Goal: Information Seeking & Learning: Learn about a topic

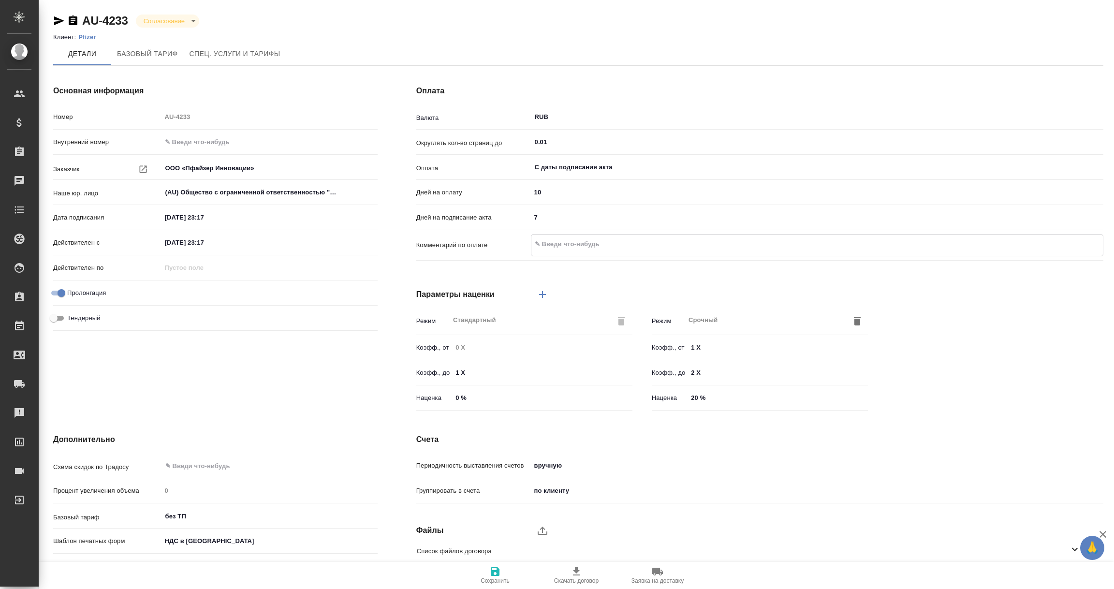
click at [562, 240] on textarea at bounding box center [818, 244] width 572 height 16
click at [295, 336] on div "Основная информация Номер AU-4233 Внутренний номер Заказчик ООО «Пфайзер Иннова…" at bounding box center [215, 250] width 363 height 368
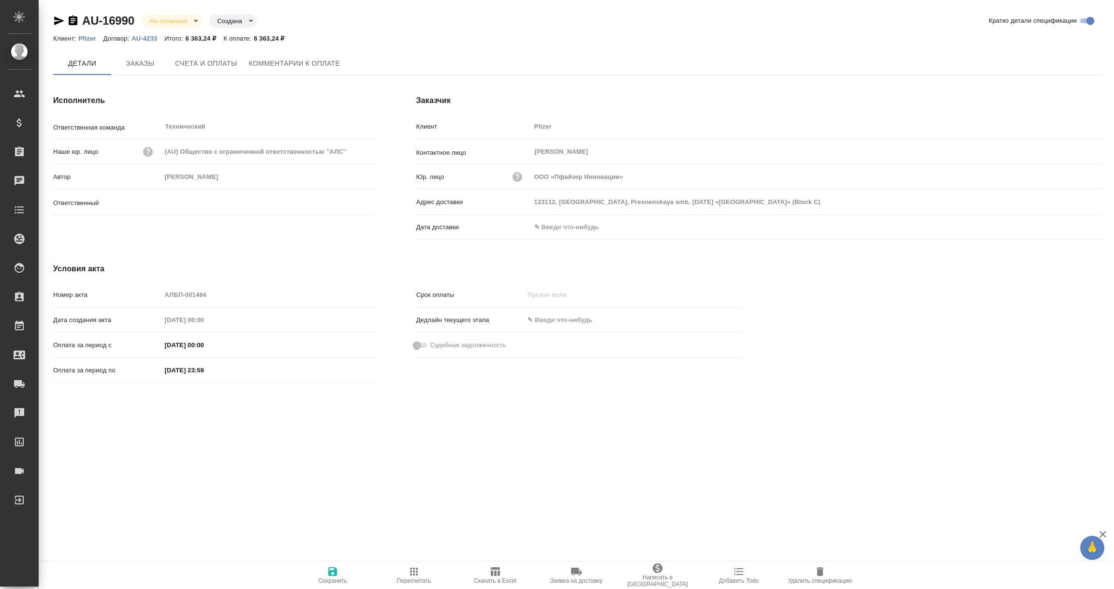
click at [549, 227] on input "text" at bounding box center [573, 227] width 85 height 14
type input "Никифорова Валерия"
click at [1085, 227] on div at bounding box center [1087, 228] width 34 height 12
click at [1074, 228] on icon "button" at bounding box center [1076, 228] width 12 height 12
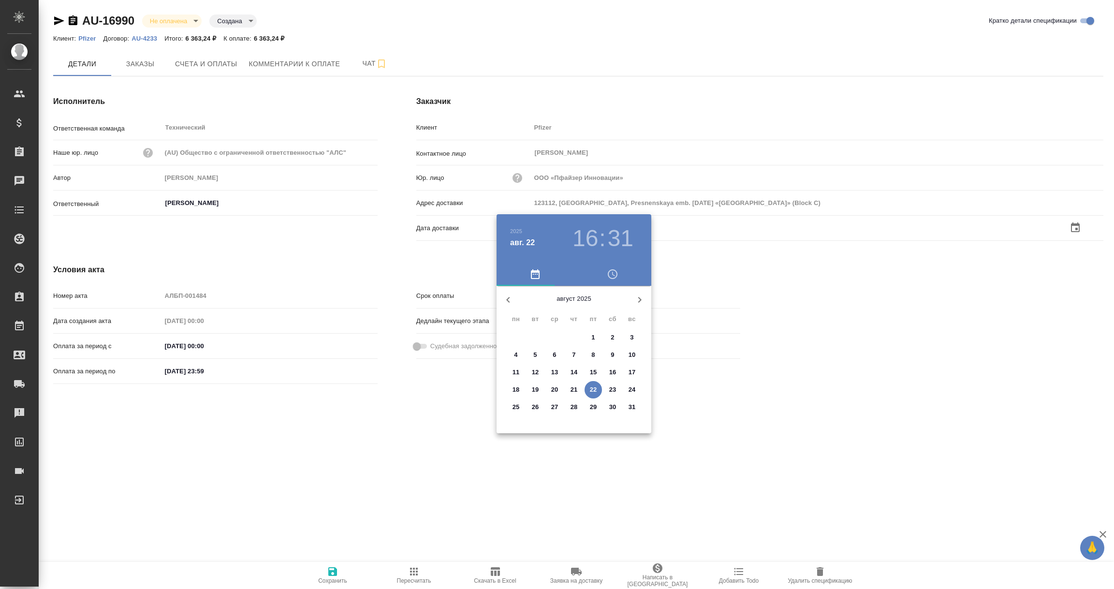
click at [594, 384] on button "22" at bounding box center [593, 389] width 17 height 17
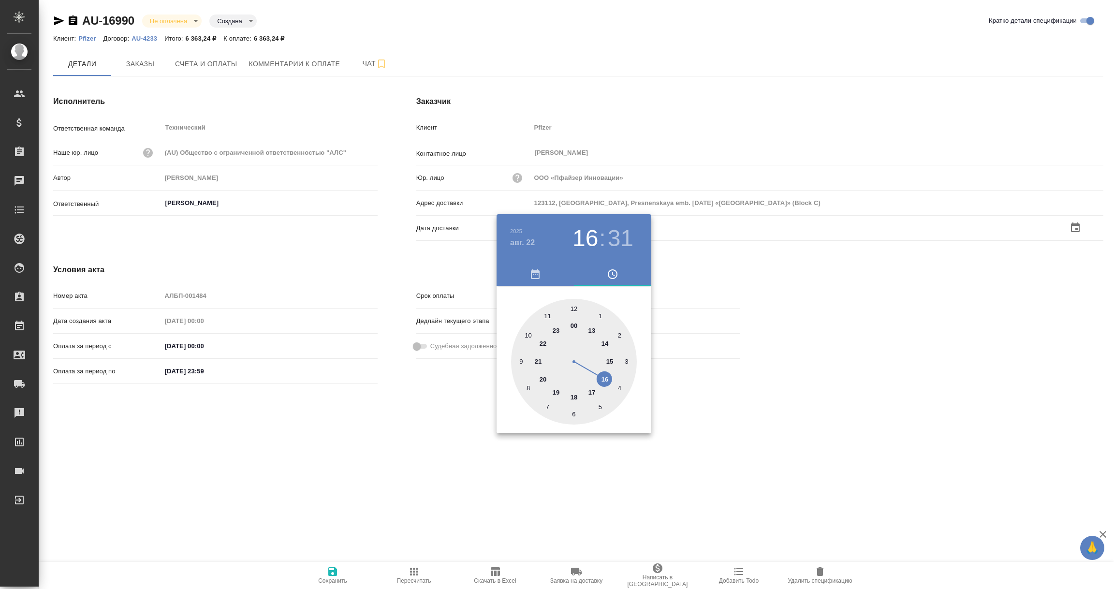
type input "22.08.2025 16:31"
click at [310, 430] on div at bounding box center [557, 294] width 1114 height 589
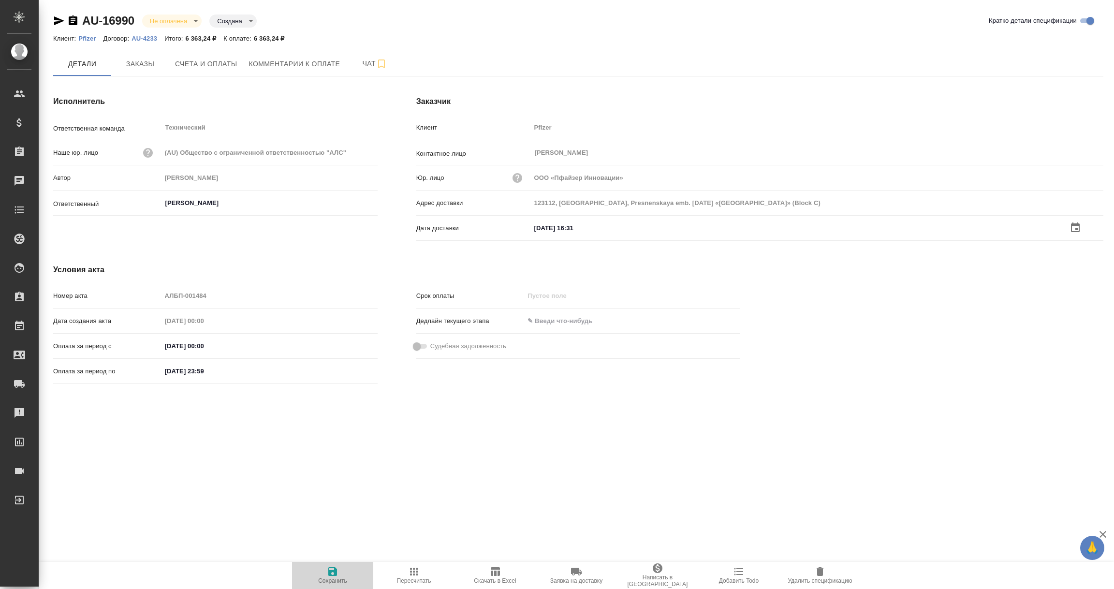
click at [334, 571] on icon "button" at bounding box center [332, 571] width 9 height 9
click at [59, 18] on icon "button" at bounding box center [59, 21] width 12 height 12
click at [150, 33] on div "Клиент: Pfizer Договор: AU-4233 Итого: 6 363,24 ₽ К оплате: 6 363,24 ₽" at bounding box center [578, 38] width 1051 height 12
click at [149, 34] on link "AU-4233" at bounding box center [148, 38] width 33 height 8
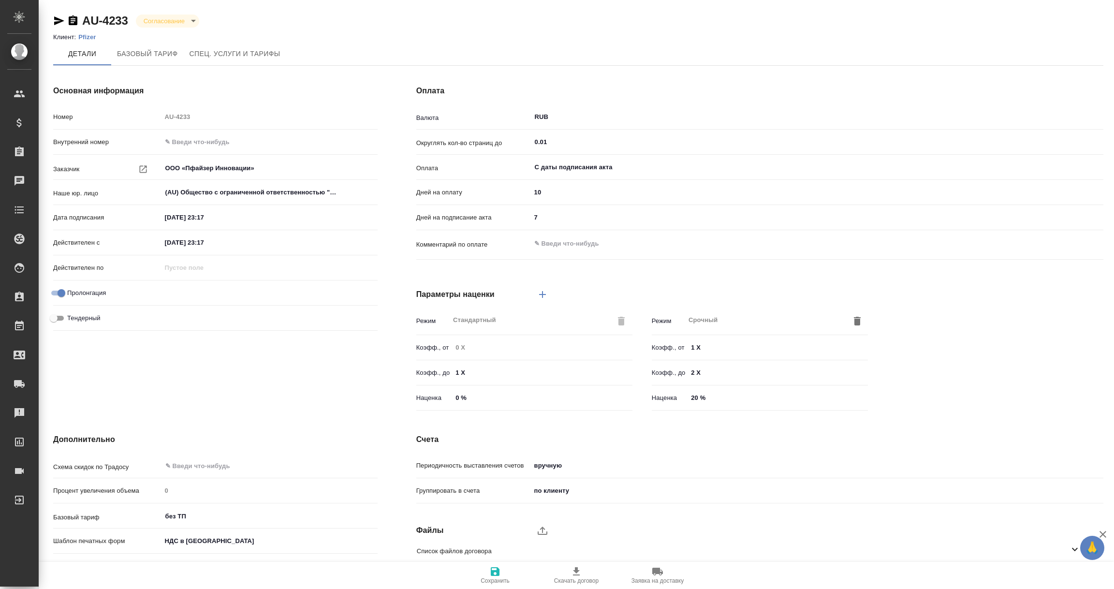
click at [85, 33] on p "Pfizer" at bounding box center [90, 36] width 25 height 7
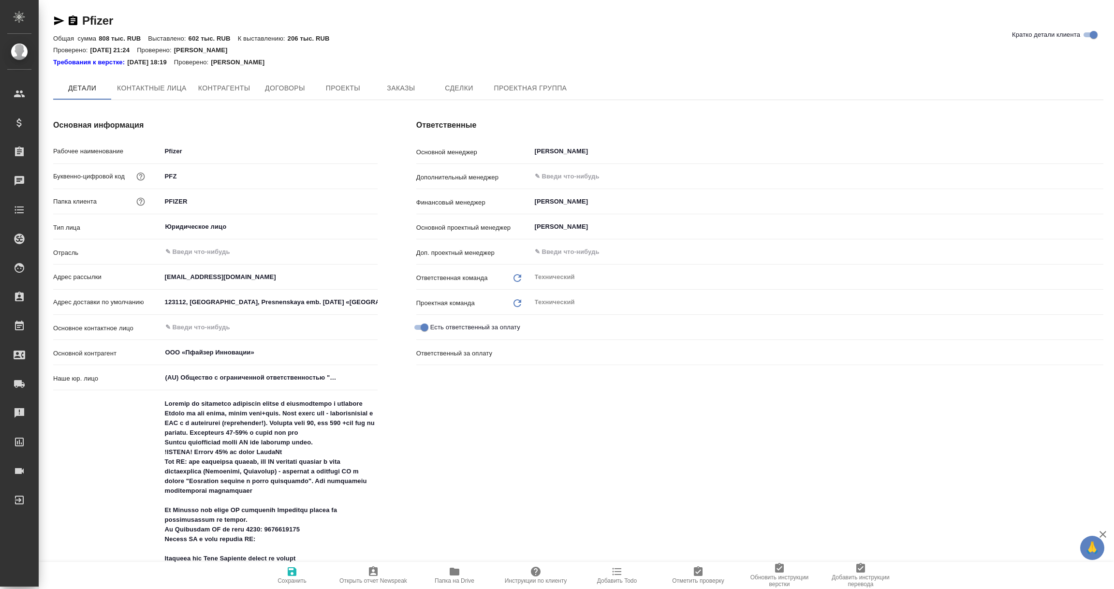
type textarea "x"
click at [286, 85] on span "Договоры" at bounding box center [285, 89] width 46 height 12
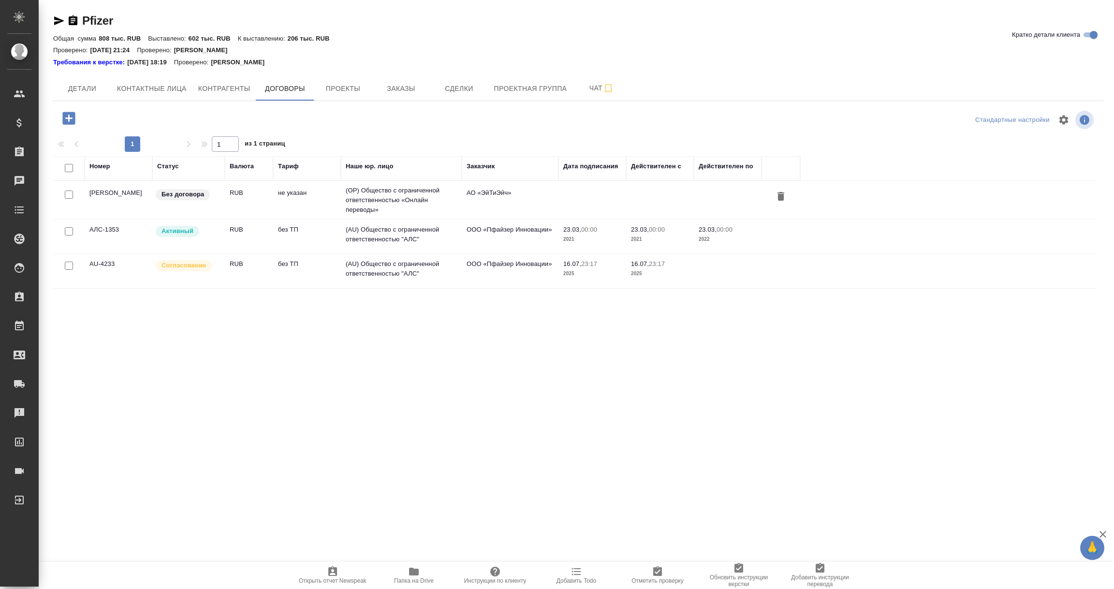
click at [98, 217] on td "AU-4233" at bounding box center [119, 200] width 68 height 34
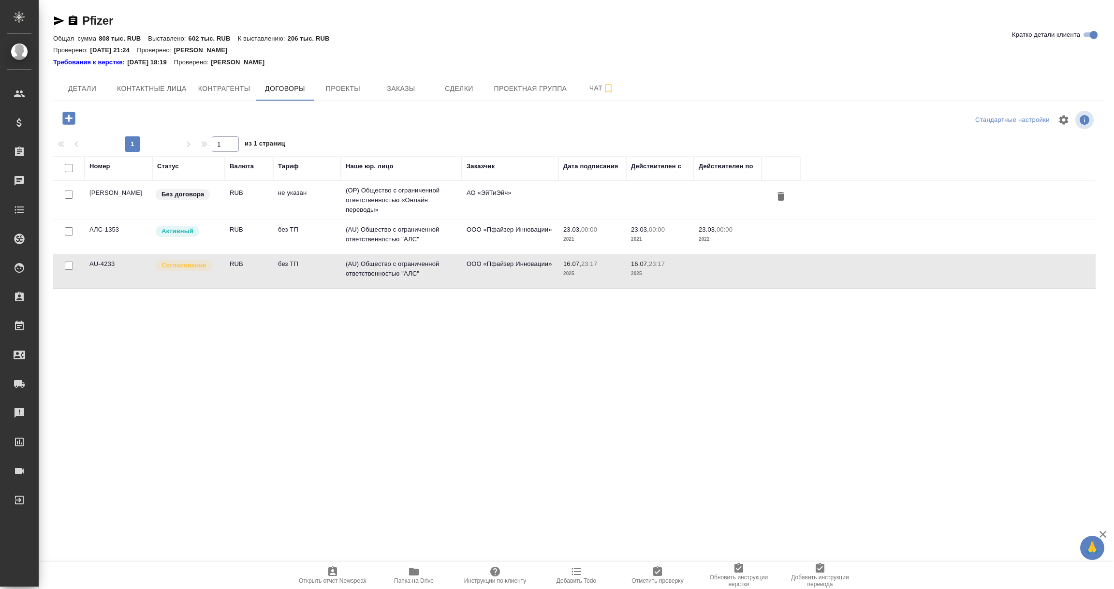
click at [98, 217] on td "AU-4233" at bounding box center [119, 200] width 68 height 34
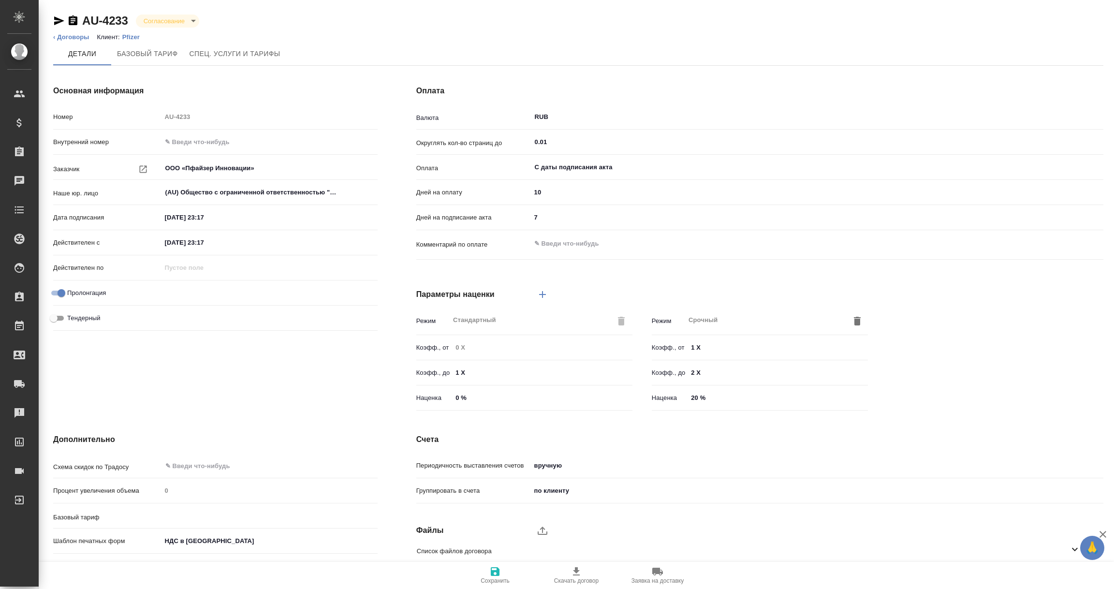
type input "без ТП"
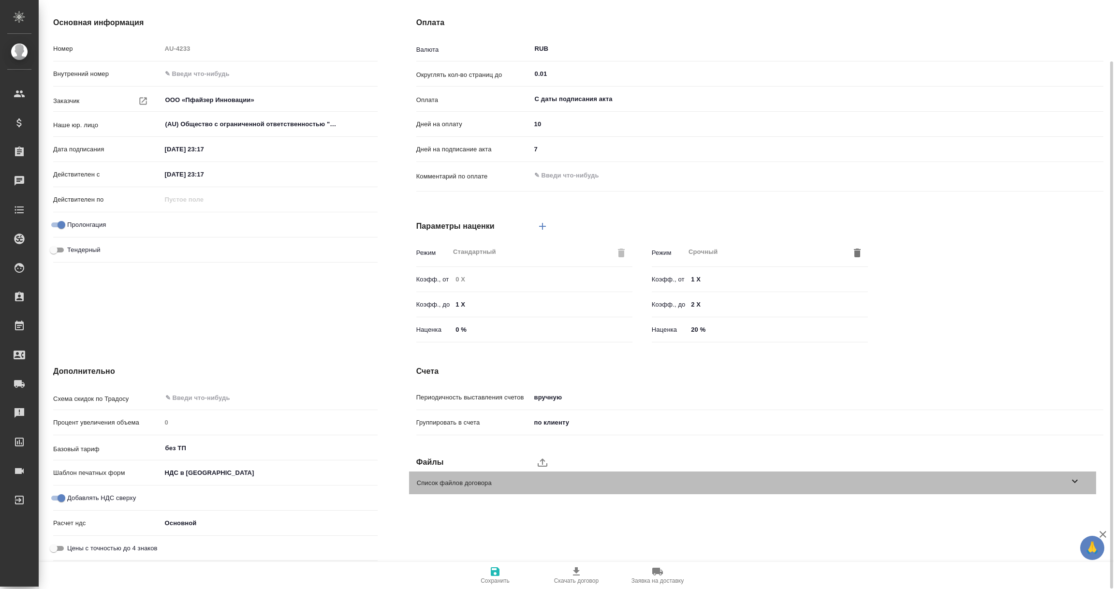
click at [1076, 483] on icon at bounding box center [1075, 481] width 12 height 12
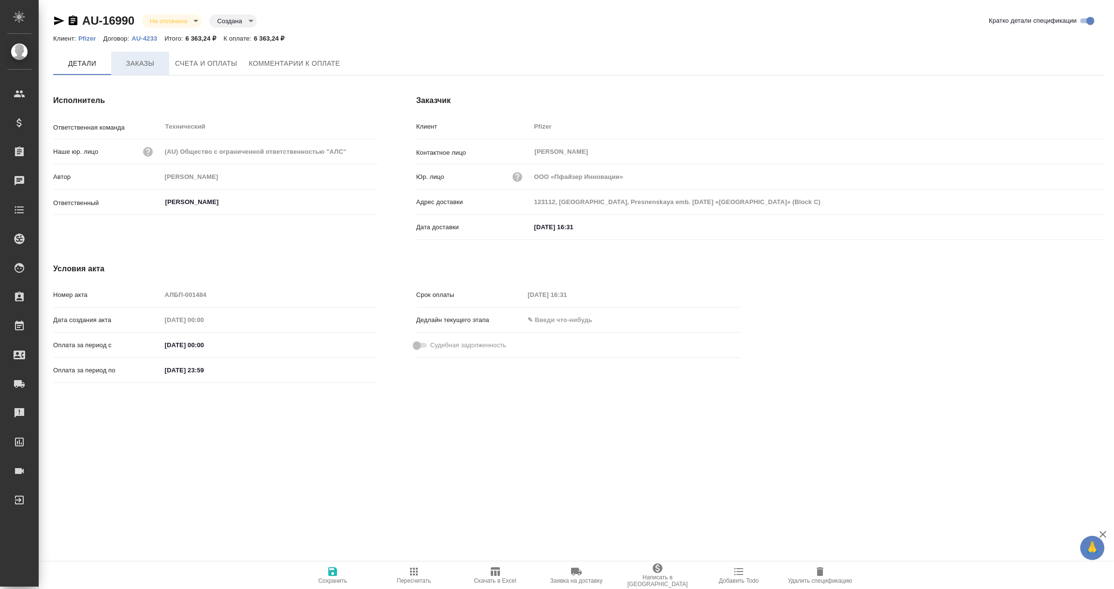
click at [146, 67] on span "Заказы" at bounding box center [140, 64] width 46 height 12
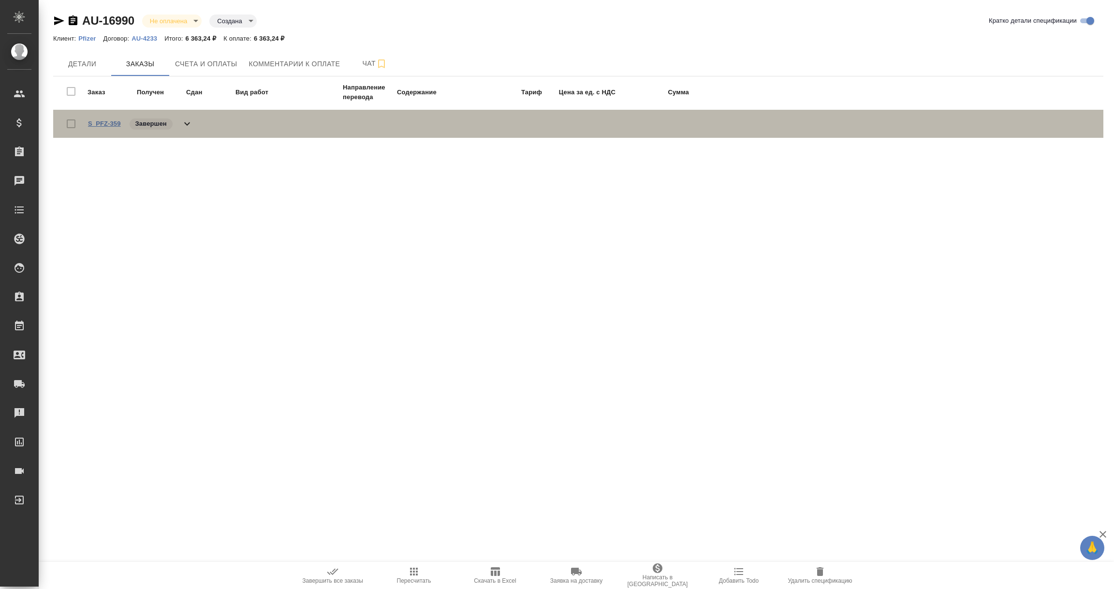
click at [113, 124] on link "S_PFZ-359" at bounding box center [104, 123] width 33 height 7
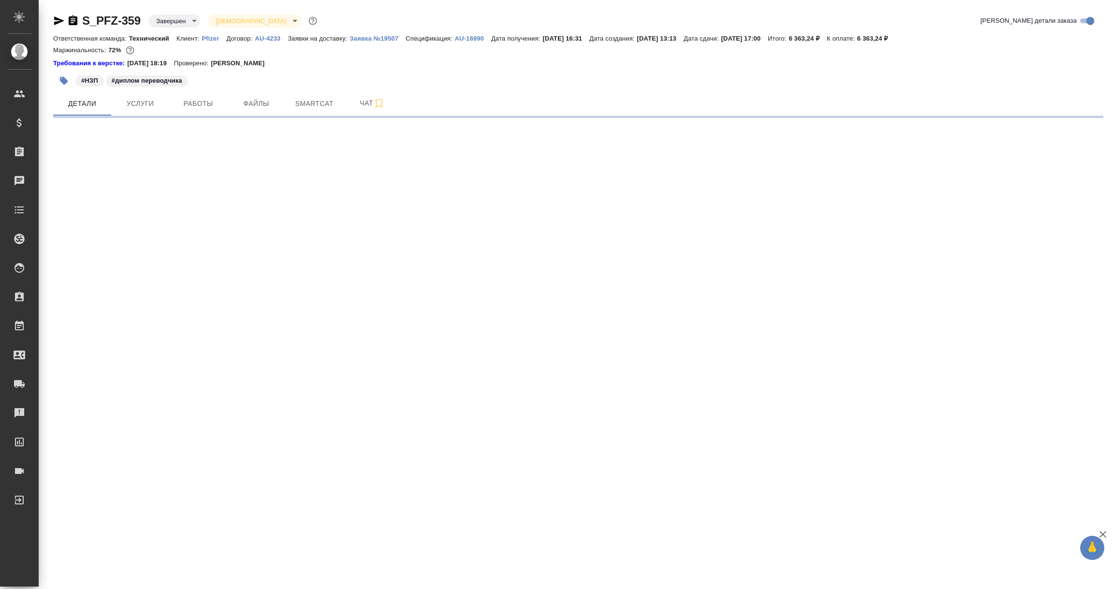
select select "RU"
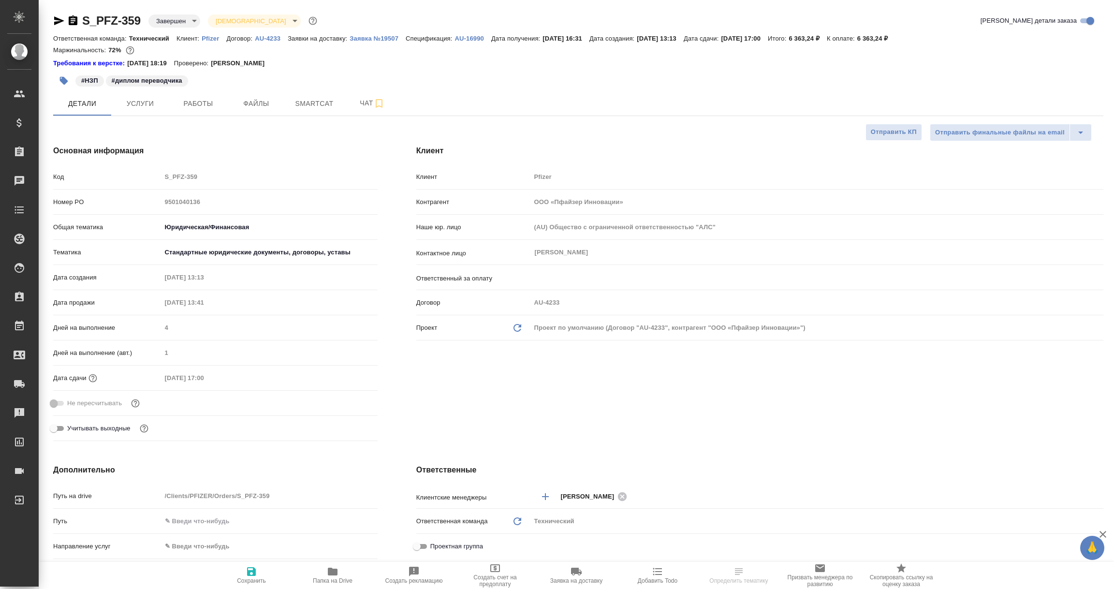
type textarea "x"
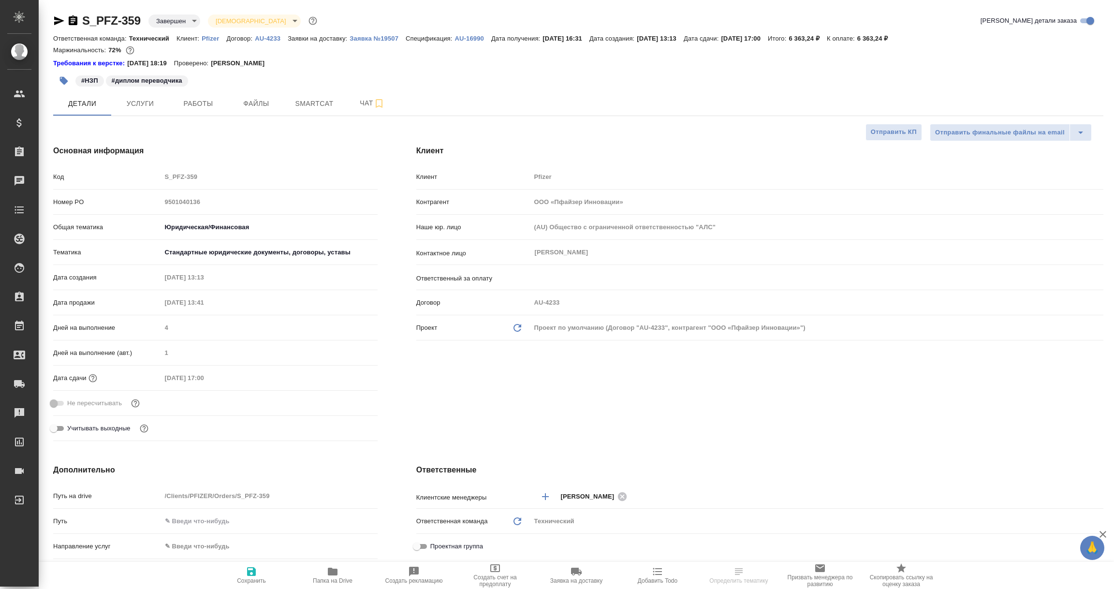
type textarea "x"
click at [375, 39] on p "Заявка №19507" at bounding box center [378, 38] width 56 height 7
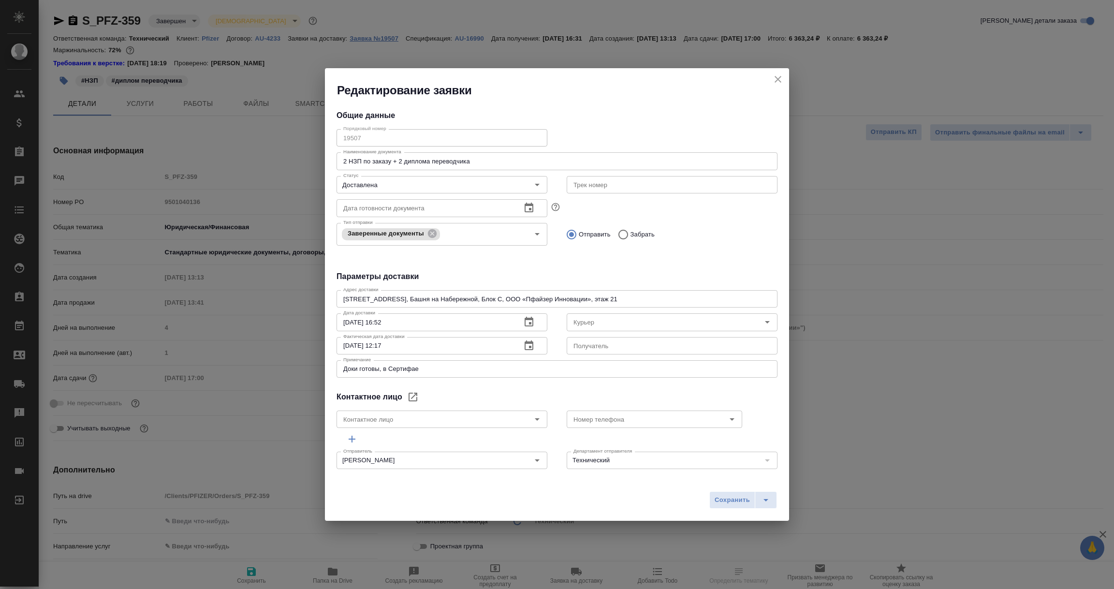
type input "Смородинская Ольга"
type input "+7 (985) 767 27 06"
type input "Лысенкова Ульяна"
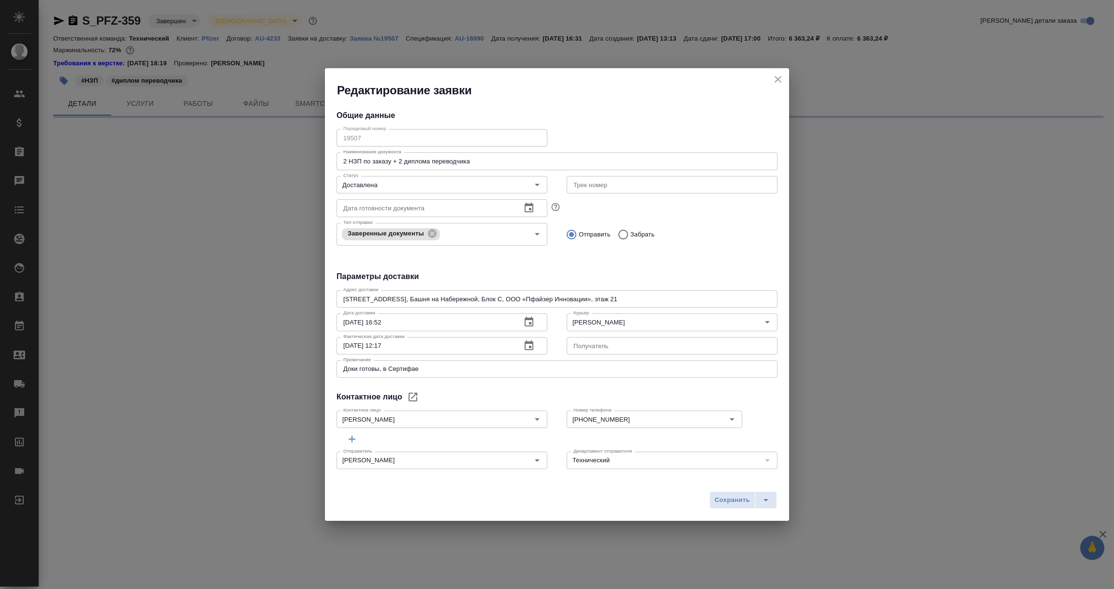
click at [779, 79] on icon "close" at bounding box center [778, 79] width 7 height 7
select select "RU"
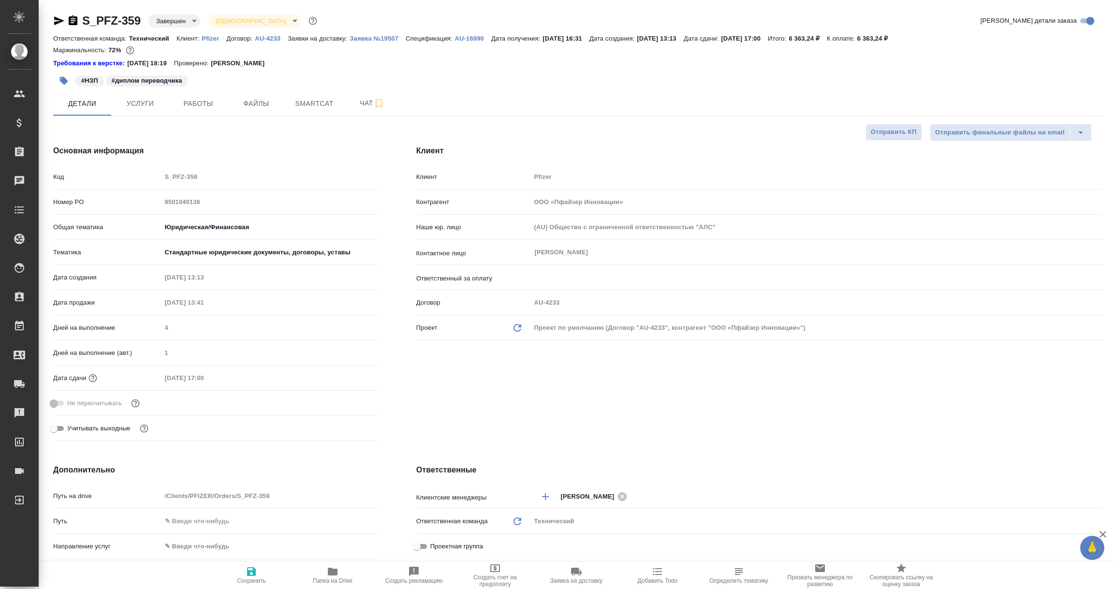
type textarea "x"
click at [50, 22] on div "S_PFZ-359 Завершен closed Святая троица holyTrinity Кратко детали заказа Ответс…" at bounding box center [578, 533] width 1061 height 1067
click at [51, 22] on div "S_PFZ-359 Завершен closed Святая троица holyTrinity Кратко детали заказа Ответс…" at bounding box center [578, 533] width 1061 height 1067
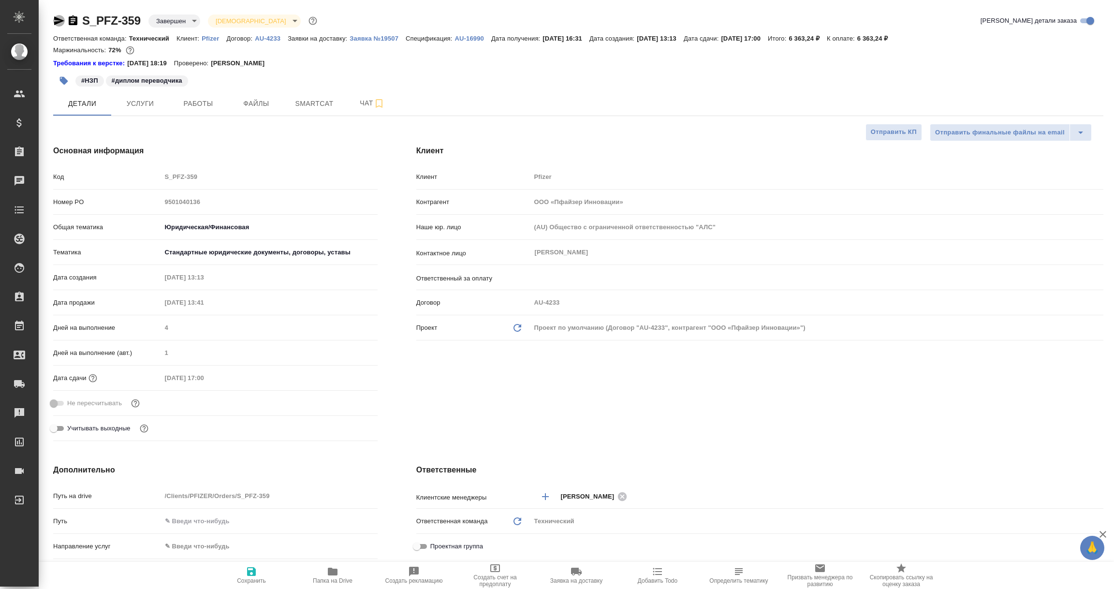
click at [58, 23] on icon "button" at bounding box center [59, 20] width 10 height 9
click at [202, 36] on p "Pfizer" at bounding box center [214, 38] width 25 height 7
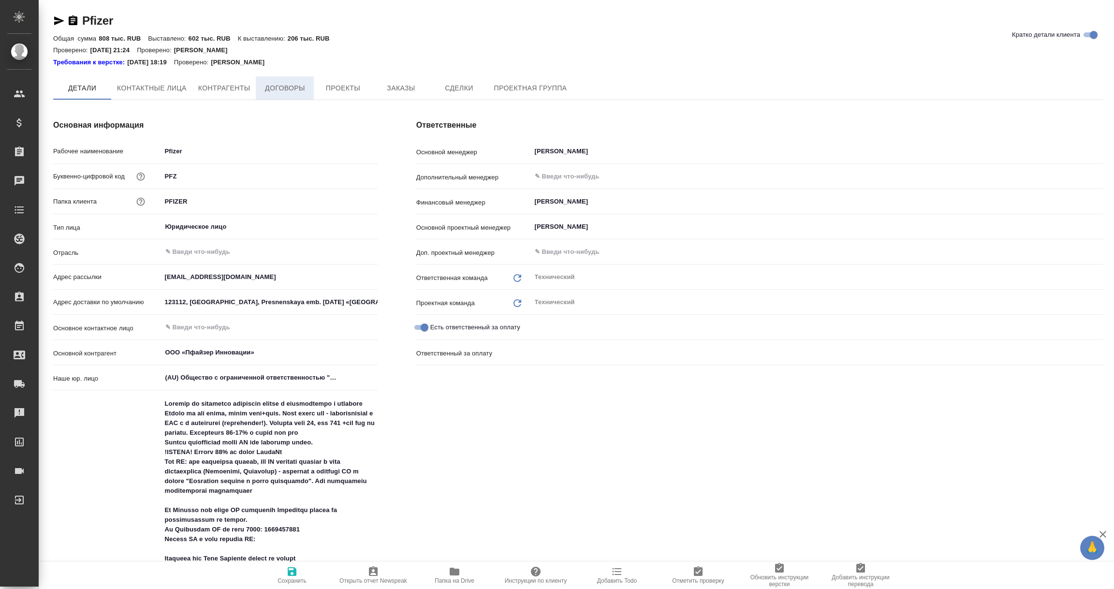
click at [281, 83] on span "Договоры" at bounding box center [285, 88] width 46 height 12
